Goal: Navigation & Orientation: Find specific page/section

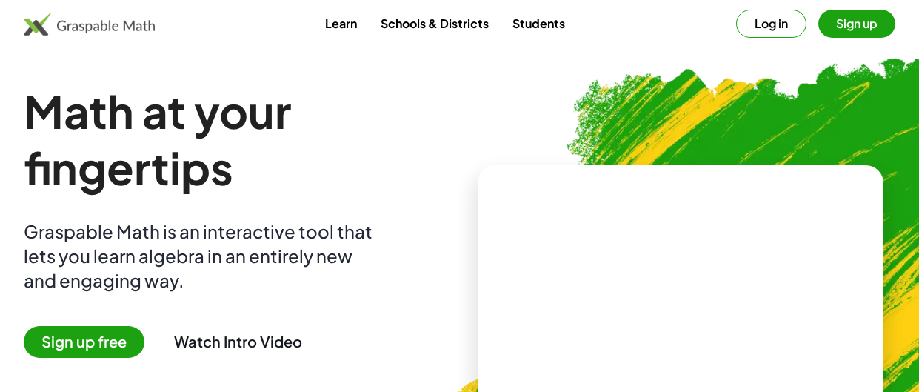
click at [776, 21] on button "Log in" at bounding box center [771, 24] width 70 height 28
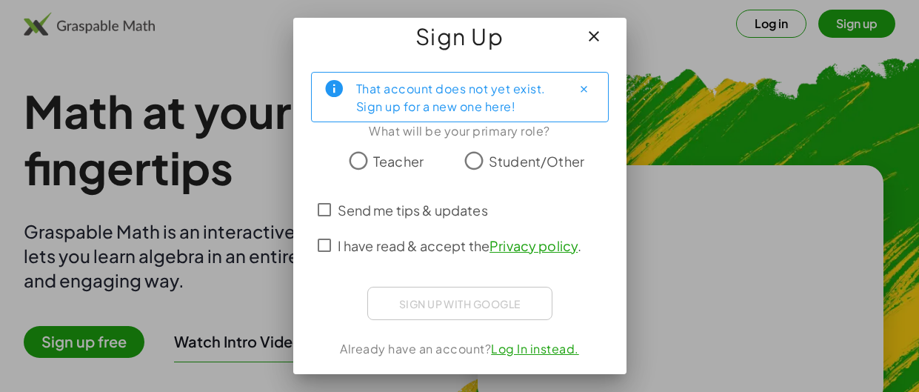
scroll to position [18, 0]
click at [593, 41] on icon "button" at bounding box center [594, 36] width 18 height 18
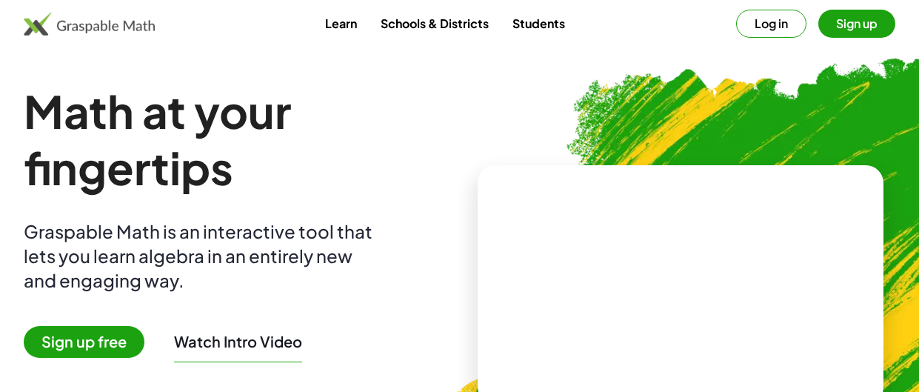
scroll to position [0, 0]
click at [874, 23] on button "Sign up" at bounding box center [857, 24] width 77 height 28
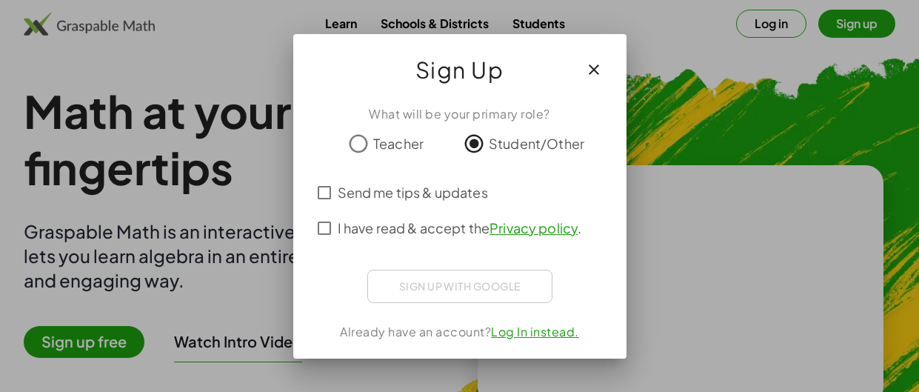
click at [424, 312] on div "What will be your primary role? Teacher Student/Other Send me tips & updates I …" at bounding box center [459, 225] width 333 height 265
click at [421, 275] on div "Sign up with Google Sign in with Google Sign in with Google. Opens in new tab" at bounding box center [459, 286] width 185 height 33
click at [350, 220] on span "I have read & accept the Privacy policy ." at bounding box center [460, 228] width 244 height 20
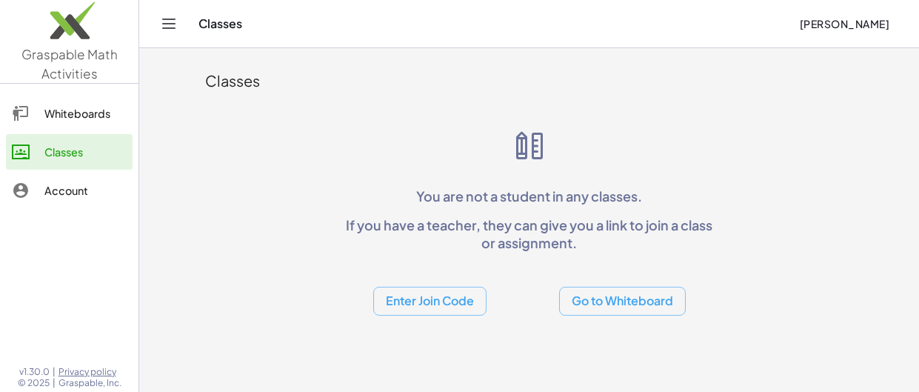
click at [85, 121] on div "Whiteboards" at bounding box center [85, 113] width 82 height 18
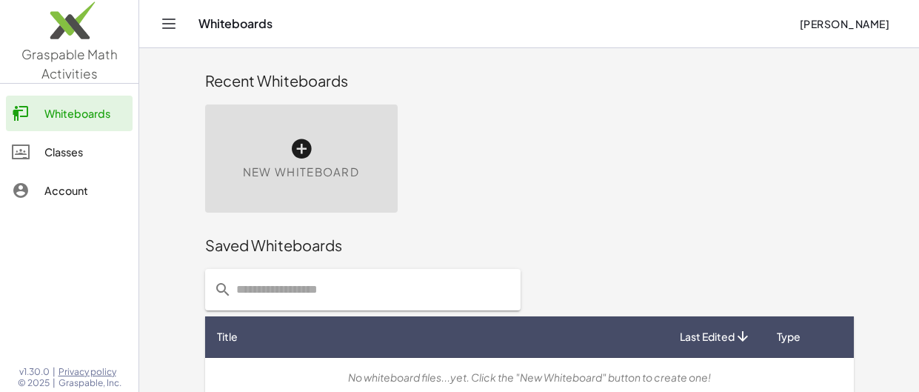
click at [89, 143] on div "Classes" at bounding box center [85, 152] width 82 height 18
